Goal: Task Accomplishment & Management: Manage account settings

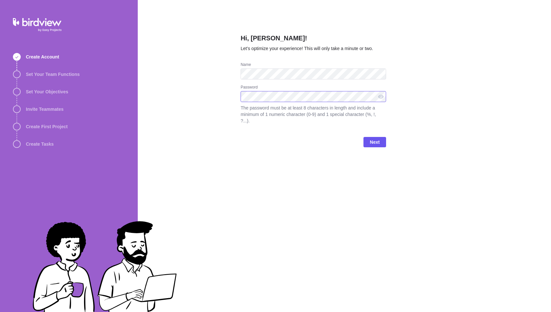
click at [0, 312] on com-1password-button at bounding box center [0, 312] width 0 height 0
click at [376, 143] on span "Next" at bounding box center [375, 142] width 10 height 8
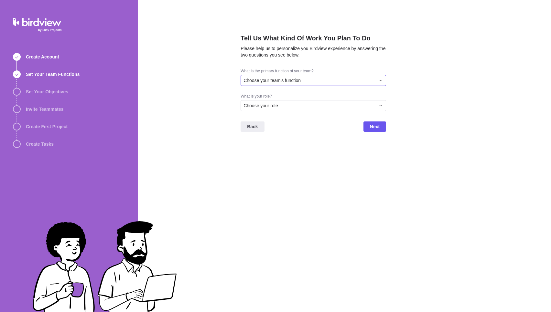
click at [312, 81] on div "Choose your team's function" at bounding box center [309, 80] width 132 height 6
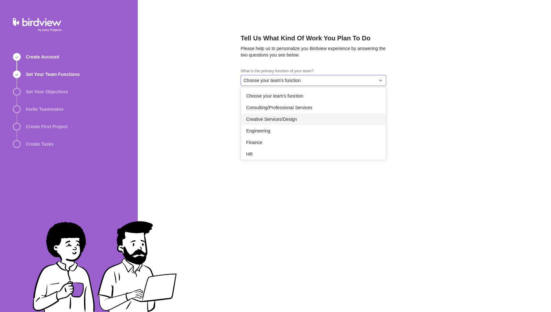
click at [297, 119] on span "Creative Services/Design" at bounding box center [271, 119] width 51 height 6
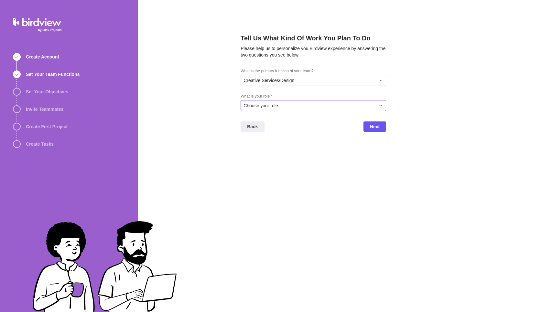
click at [302, 102] on div "Choose your role" at bounding box center [314, 105] width 146 height 11
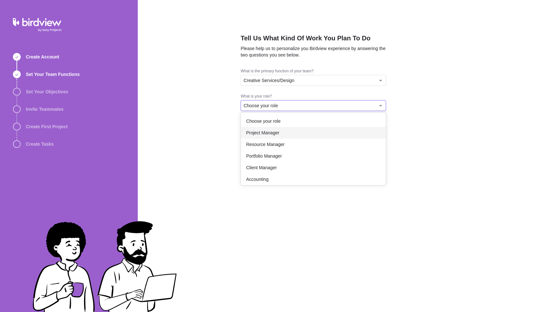
click at [288, 133] on div "Project Manager" at bounding box center [313, 133] width 145 height 12
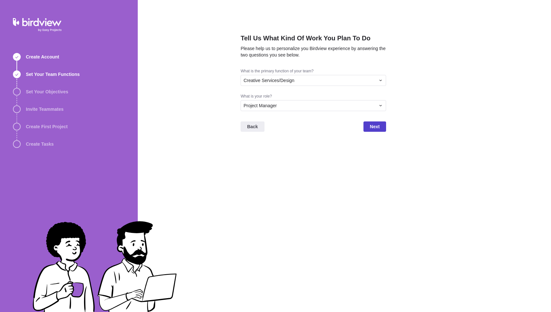
click at [371, 129] on span "Next" at bounding box center [375, 127] width 10 height 8
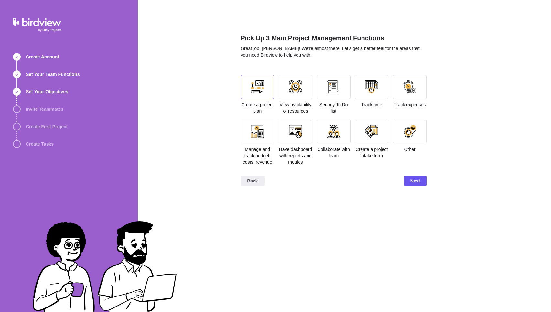
click at [259, 93] on div at bounding box center [257, 87] width 13 height 13
click at [294, 92] on div at bounding box center [295, 87] width 13 height 13
click at [295, 136] on div at bounding box center [295, 131] width 13 height 13
click at [415, 185] on span "Next" at bounding box center [415, 181] width 10 height 8
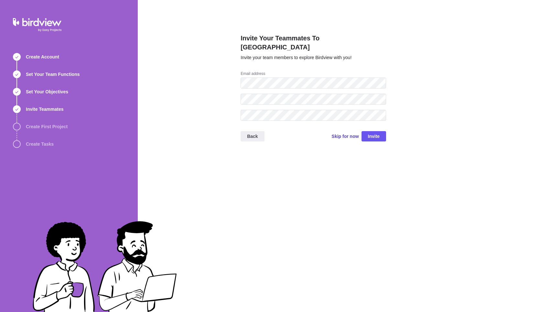
click at [342, 133] on span "Skip for now" at bounding box center [345, 136] width 27 height 6
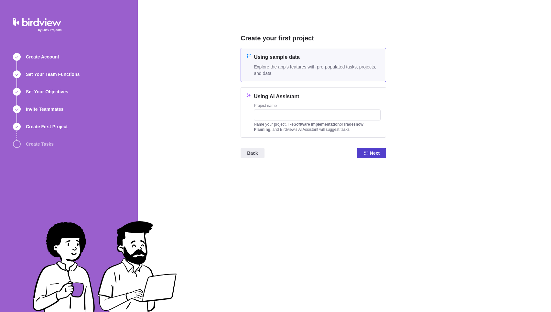
click at [370, 153] on span "Next" at bounding box center [375, 153] width 10 height 8
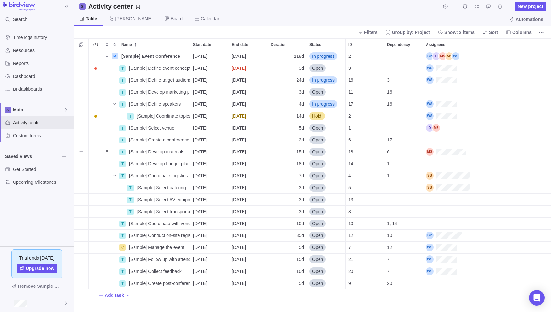
scroll to position [262, 477]
click at [159, 20] on span "Board" at bounding box center [173, 19] width 29 height 13
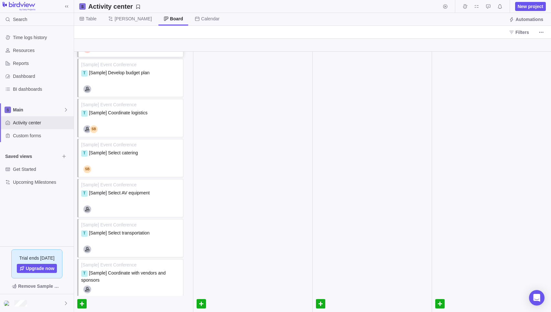
scroll to position [0, 0]
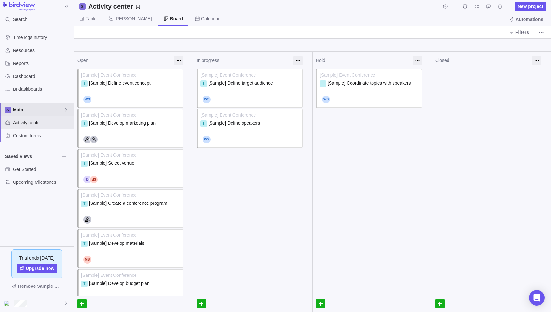
click at [31, 111] on span "Main" at bounding box center [38, 110] width 50 height 6
click at [30, 124] on span "Activity center" at bounding box center [42, 123] width 58 height 6
click at [201, 20] on span "Calendar" at bounding box center [210, 19] width 18 height 6
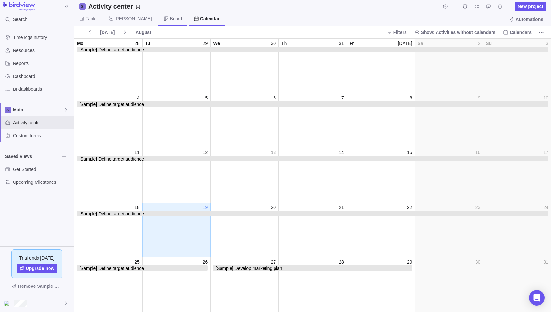
click at [170, 19] on span "Board" at bounding box center [176, 19] width 12 height 6
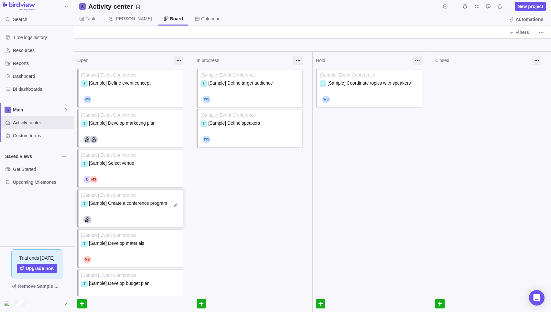
scroll to position [133, 0]
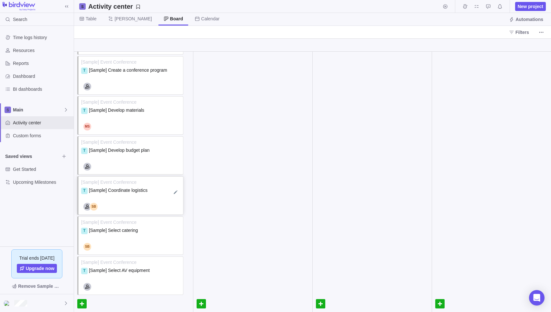
click at [139, 194] on div "T [Sample] Coordinate logistics" at bounding box center [131, 193] width 100 height 13
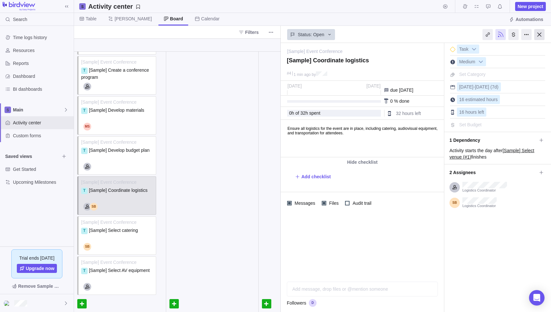
click at [540, 34] on div at bounding box center [539, 34] width 10 height 11
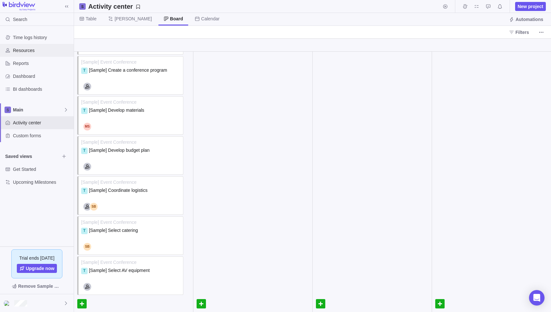
click at [35, 46] on div "Resources" at bounding box center [37, 50] width 74 height 13
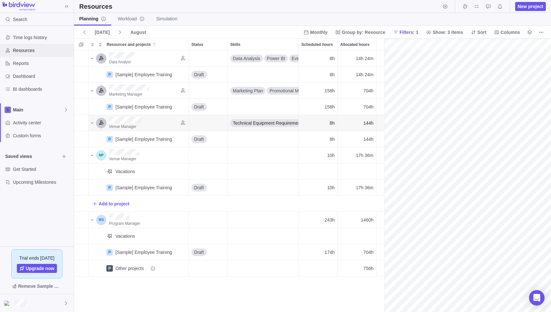
scroll to position [0, 111]
click at [510, 32] on span "Columns" at bounding box center [510, 32] width 19 height 6
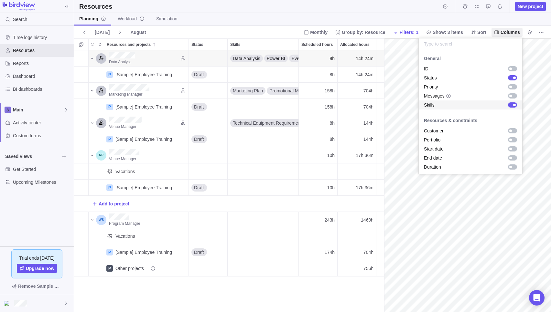
click at [511, 105] on div "grid" at bounding box center [512, 104] width 9 height 5
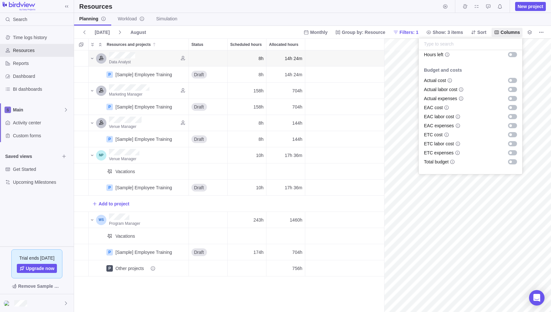
scroll to position [63, 0]
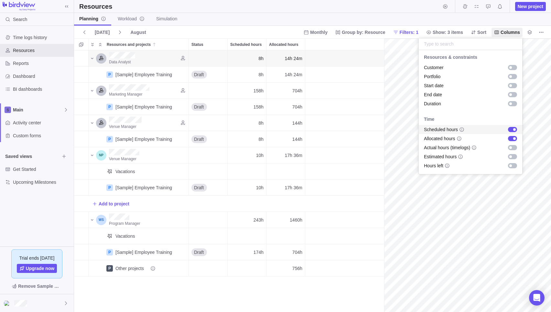
click at [508, 129] on div "grid" at bounding box center [512, 129] width 9 height 5
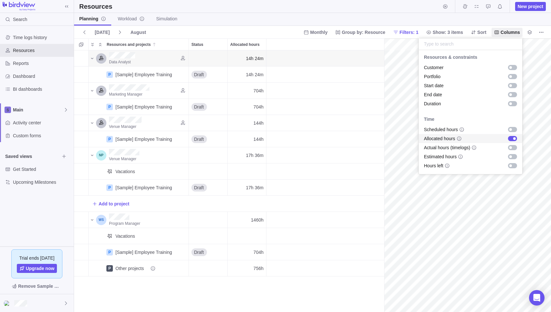
click at [511, 139] on div "grid" at bounding box center [512, 138] width 9 height 5
click at [358, 11] on body "Search Time logs history Resources Reports Dashboard BI dashboards Main Activit…" at bounding box center [275, 156] width 551 height 312
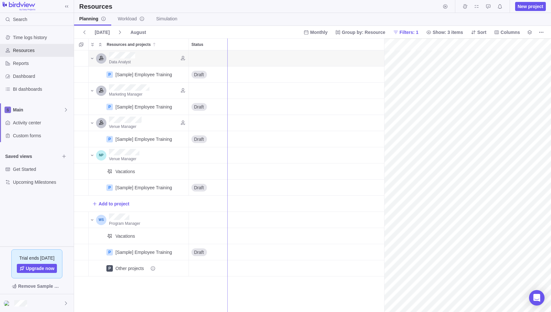
drag, startPoint x: 384, startPoint y: 58, endPoint x: 227, endPoint y: 66, distance: 157.4
click at [315, 31] on span "Monthly" at bounding box center [318, 32] width 17 height 6
click at [316, 57] on span "Weekly" at bounding box center [314, 58] width 15 height 6
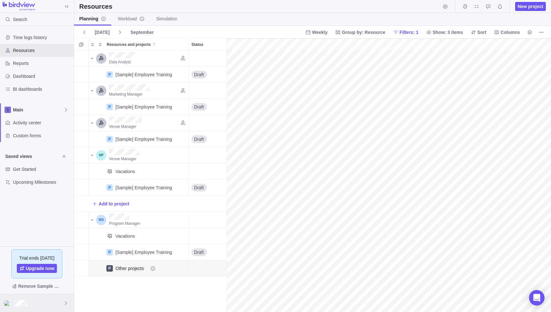
click at [54, 302] on div at bounding box center [37, 304] width 74 height 18
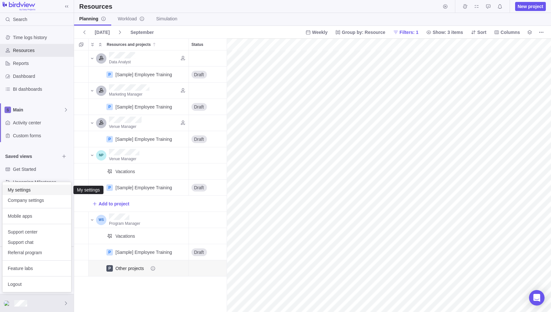
click at [40, 189] on span "My settings" at bounding box center [37, 190] width 58 height 6
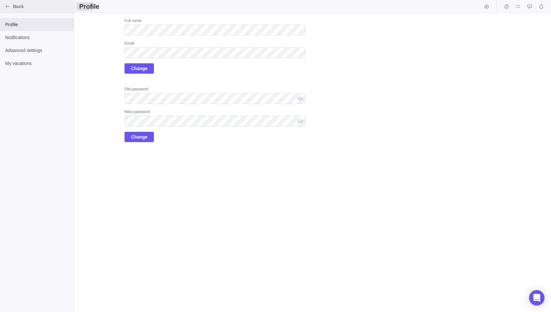
click at [17, 4] on span "Back" at bounding box center [42, 6] width 58 height 6
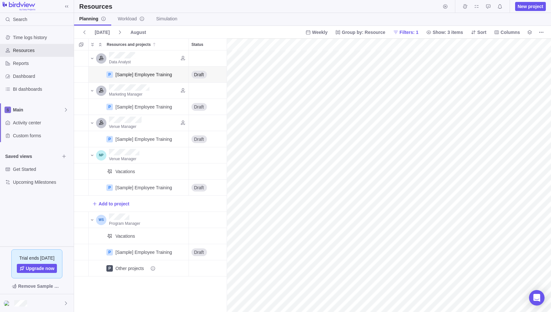
scroll to position [0, 447]
click at [46, 307] on div at bounding box center [37, 304] width 74 height 18
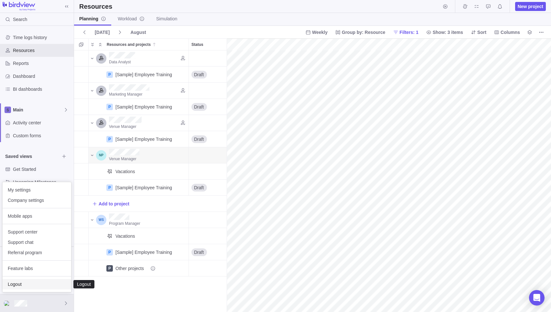
click at [42, 284] on span "Logout" at bounding box center [37, 284] width 58 height 6
